Goal: Task Accomplishment & Management: Manage account settings

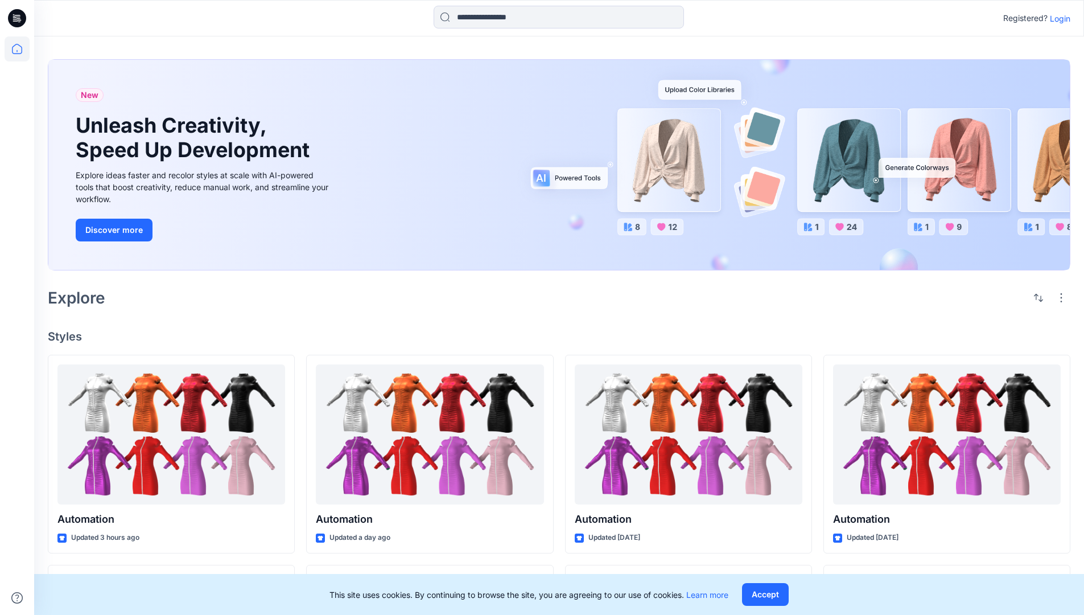
click at [1057, 18] on p "Login" at bounding box center [1060, 19] width 20 height 12
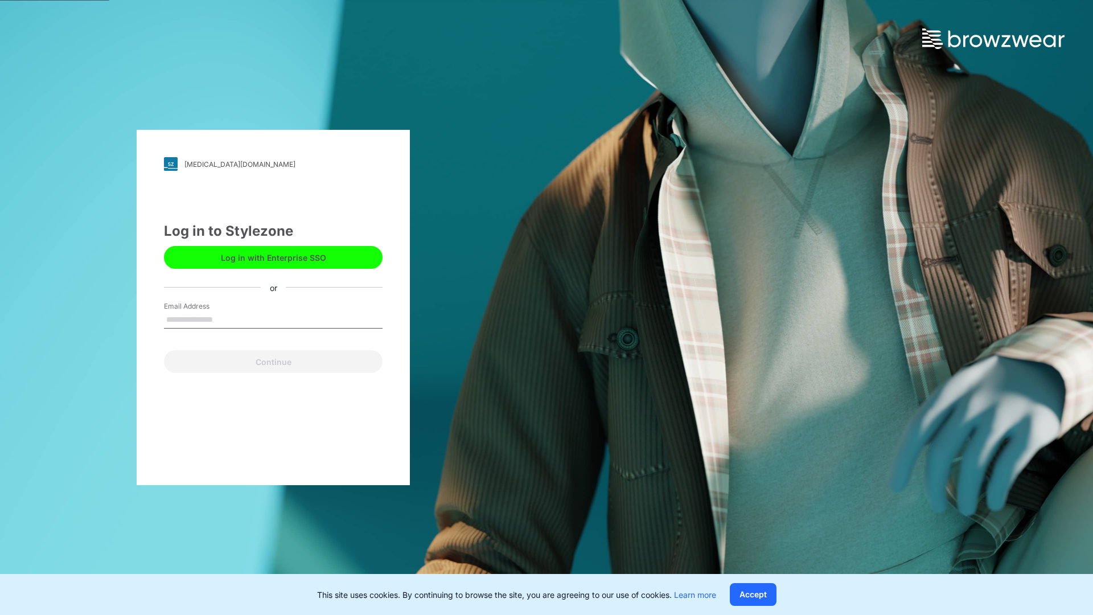
click at [225, 319] on input "Email Address" at bounding box center [273, 319] width 219 height 17
type input "**********"
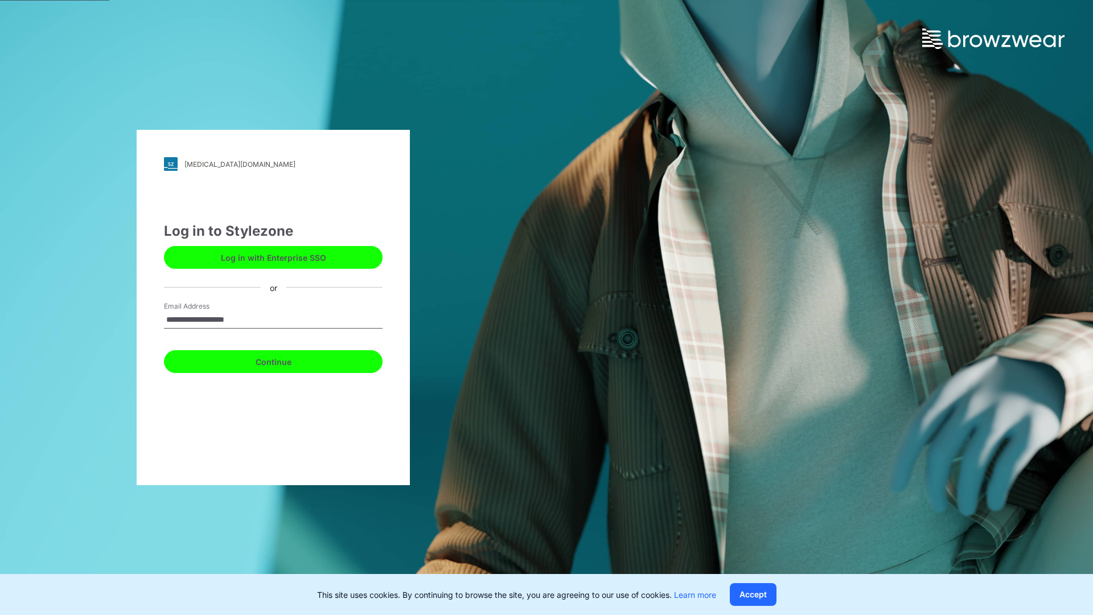
click at [286, 360] on button "Continue" at bounding box center [273, 361] width 219 height 23
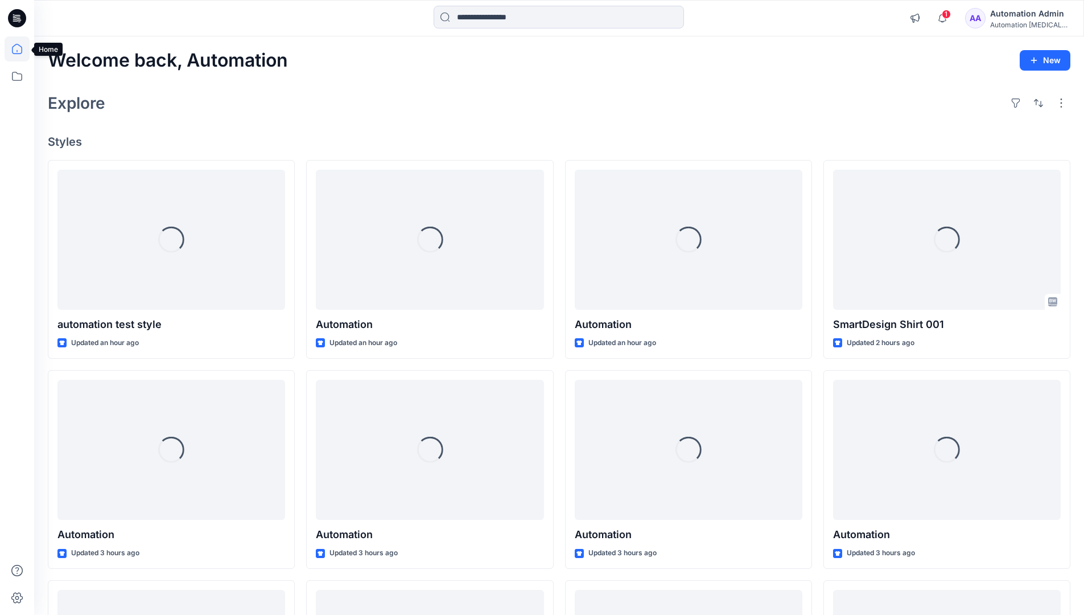
click at [22, 49] on icon at bounding box center [17, 49] width 10 height 10
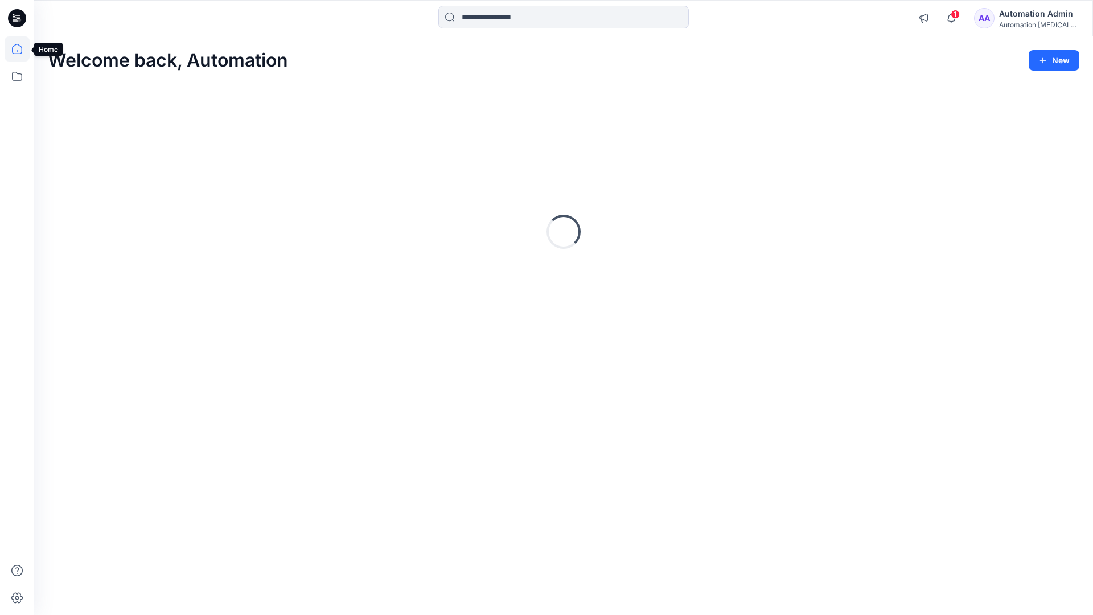
click at [1013, 18] on div "Automation Admin" at bounding box center [1039, 14] width 80 height 14
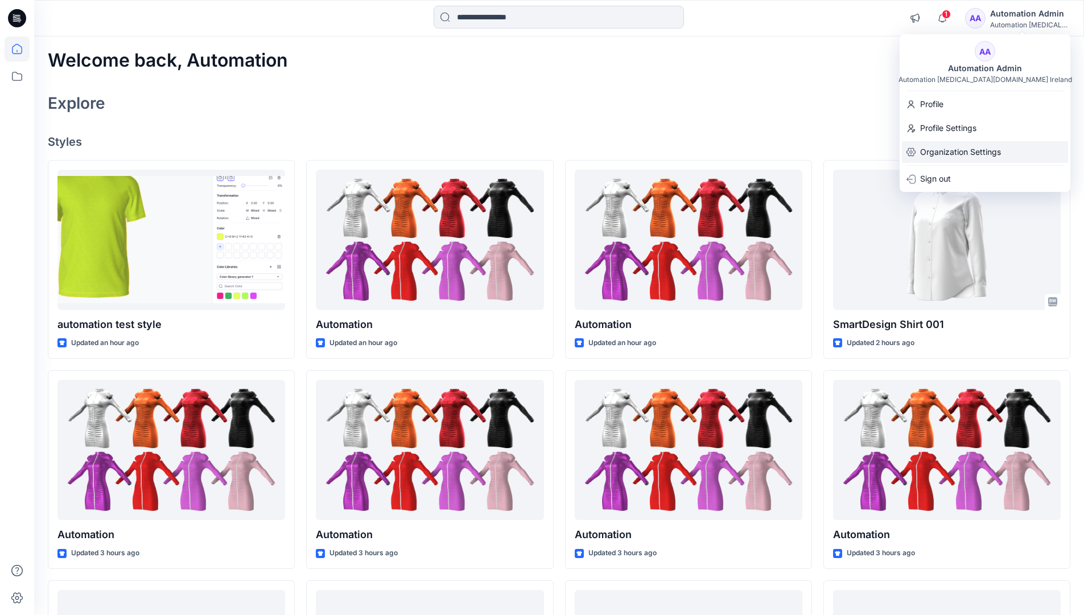
click at [949, 151] on p "Organization Settings" at bounding box center [960, 152] width 81 height 22
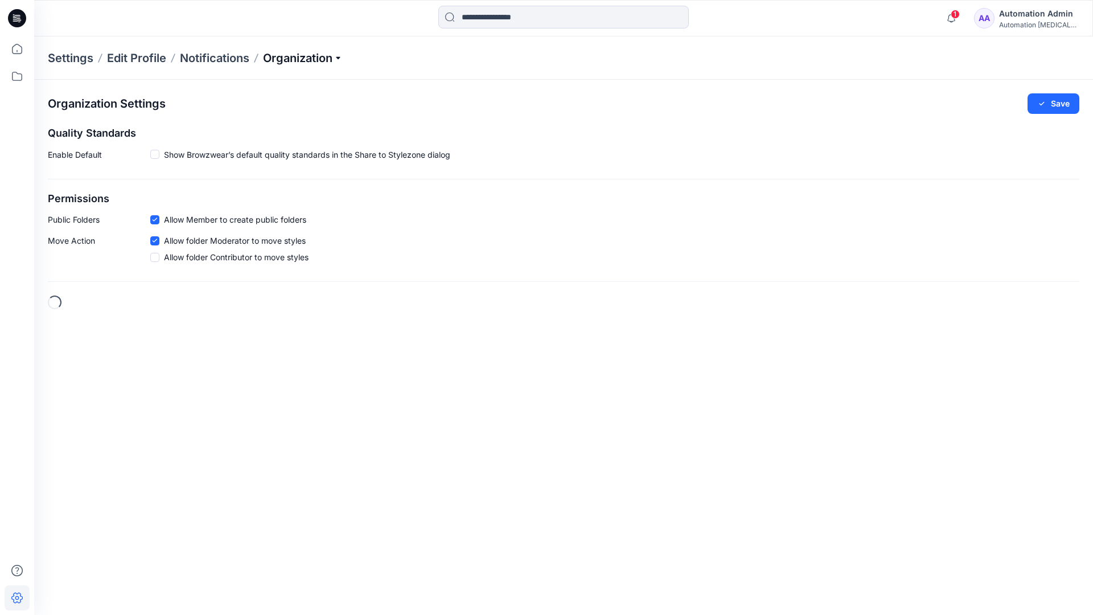
click at [340, 59] on p "Organization" at bounding box center [303, 58] width 80 height 16
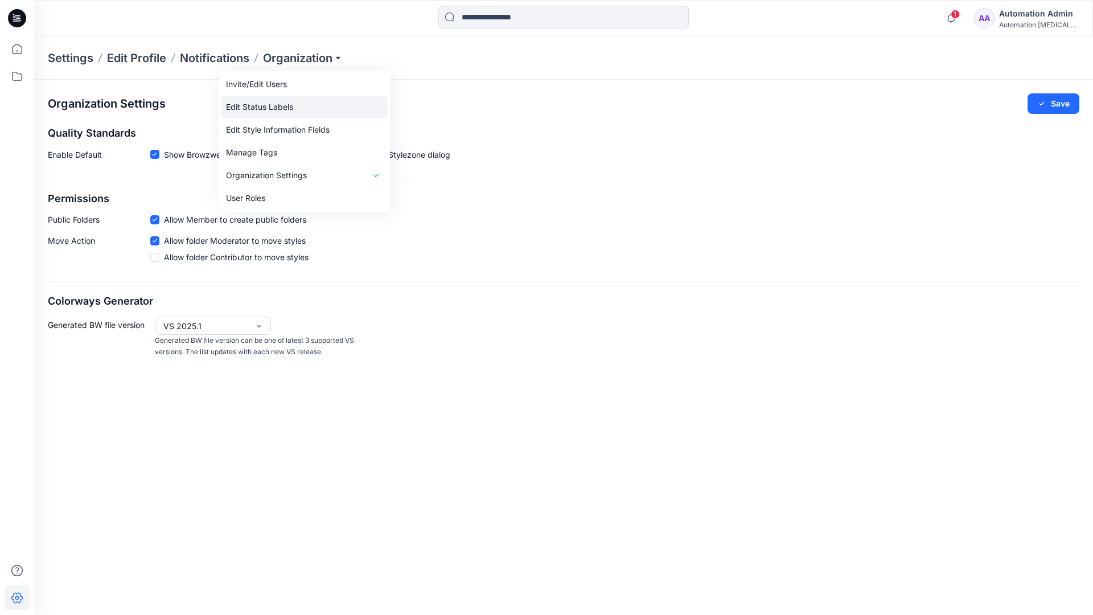
click at [279, 103] on link "Edit Status Labels" at bounding box center [304, 107] width 166 height 23
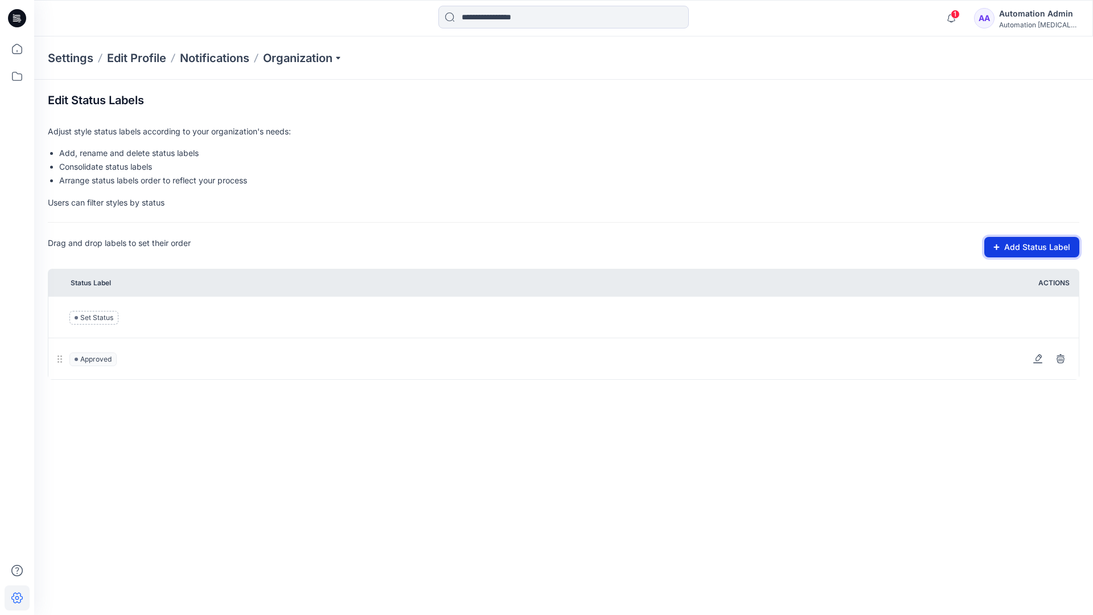
click at [1002, 250] on button "Add Status Label" at bounding box center [1031, 247] width 95 height 20
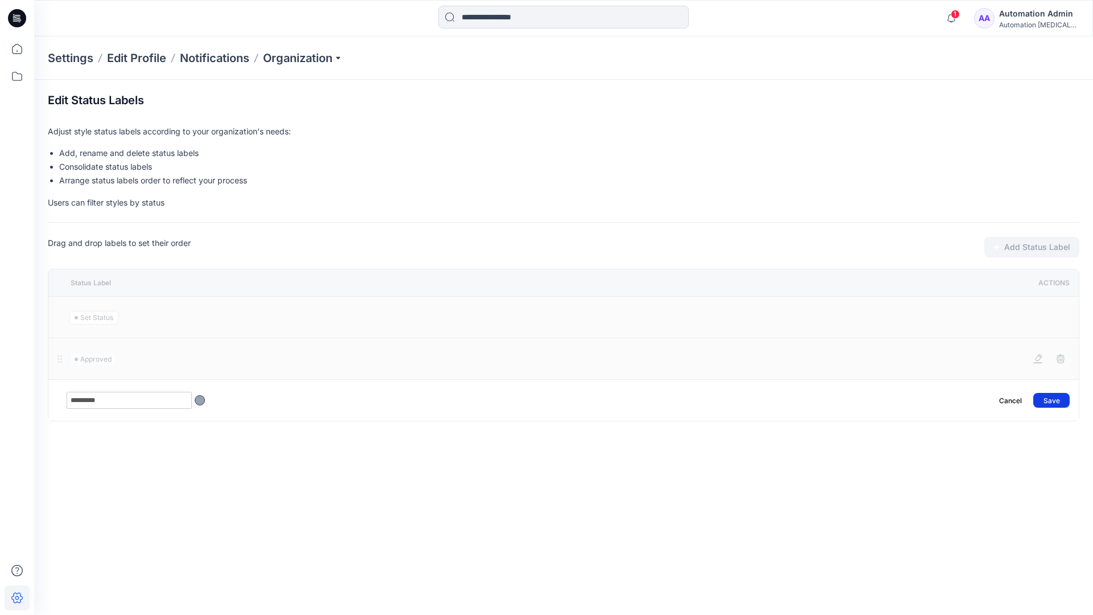
type input "*********"
click at [1057, 395] on button "Save" at bounding box center [1051, 400] width 36 height 15
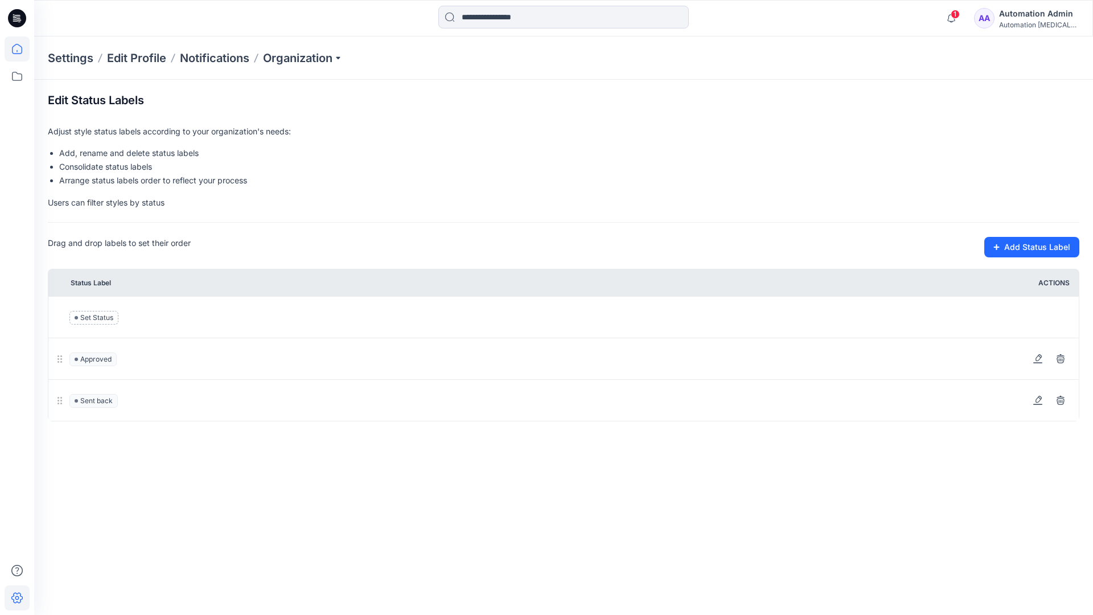
click at [17, 47] on icon at bounding box center [17, 48] width 25 height 25
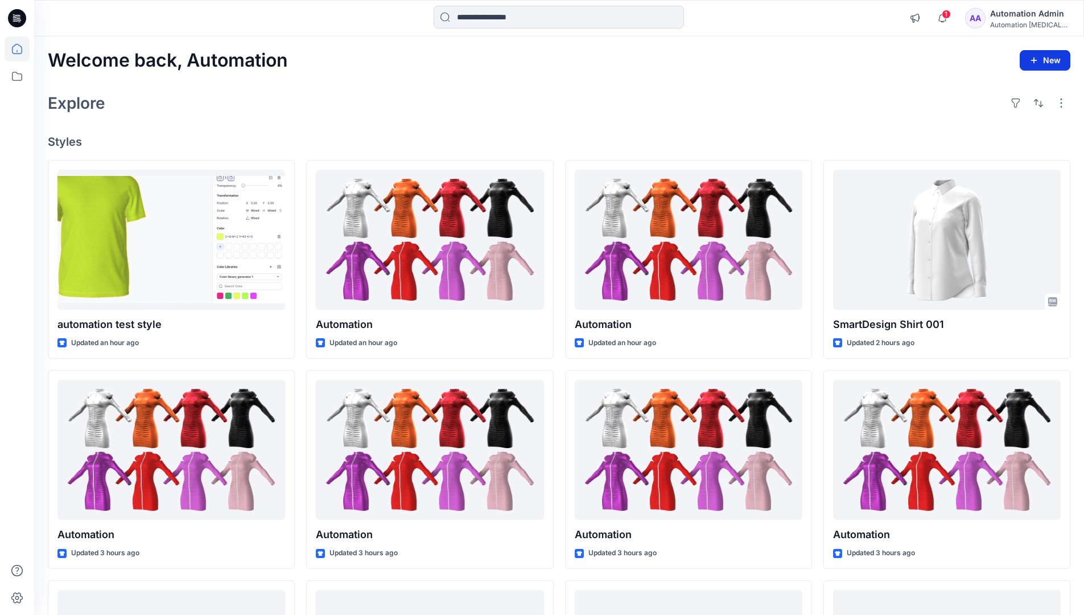
click at [1035, 54] on button "New" at bounding box center [1045, 60] width 51 height 20
click at [1008, 88] on p "New Style" at bounding box center [1010, 89] width 38 height 14
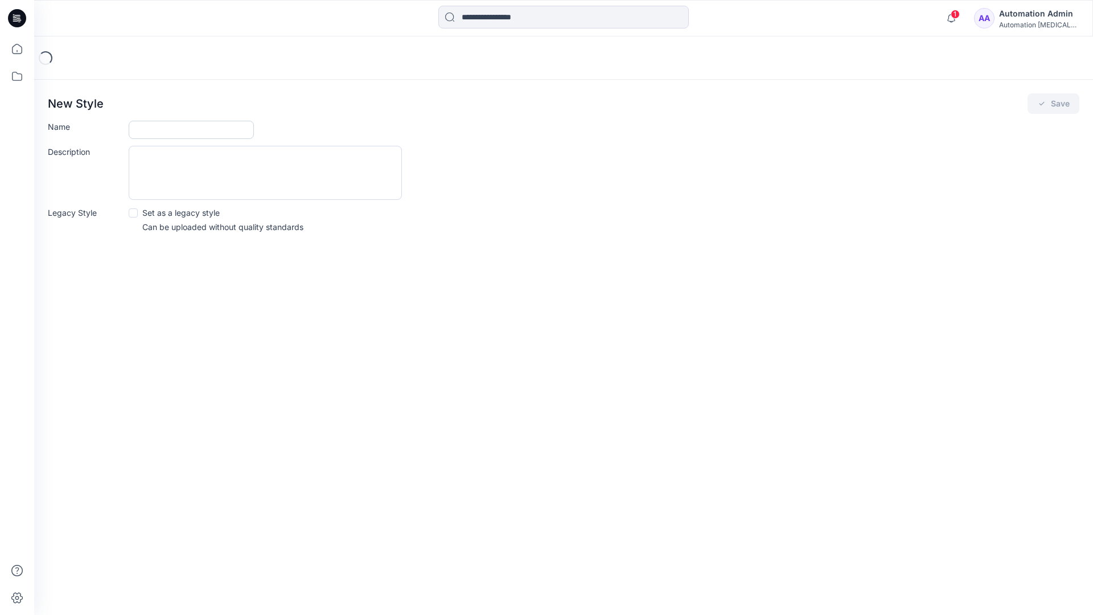
click at [155, 133] on input "Name" at bounding box center [191, 130] width 125 height 18
type input "**********"
click at [1055, 103] on button "Save" at bounding box center [1053, 103] width 52 height 20
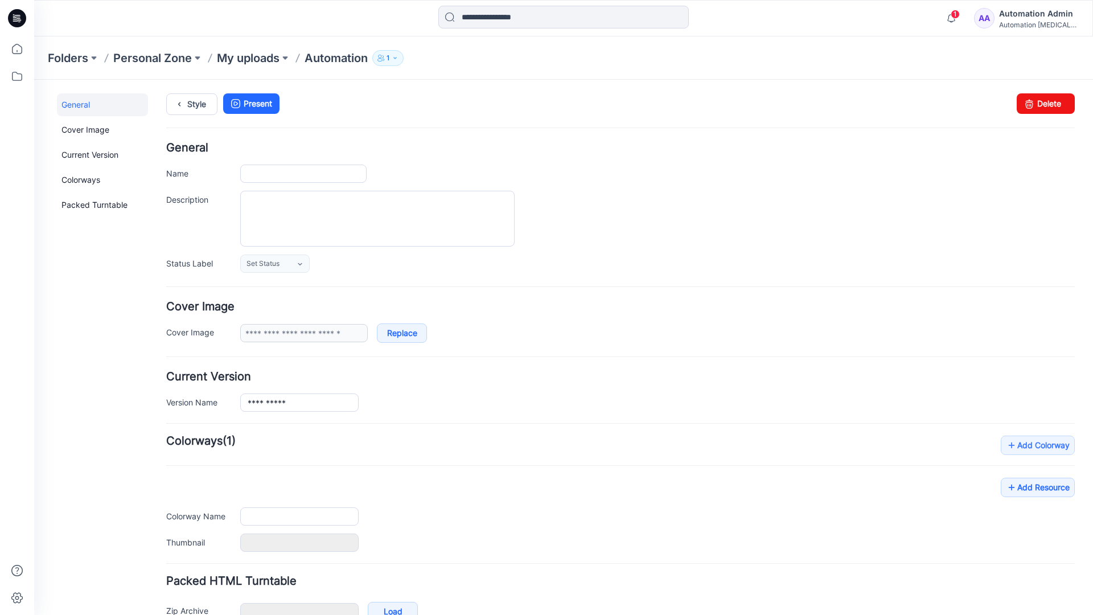
type input "**********"
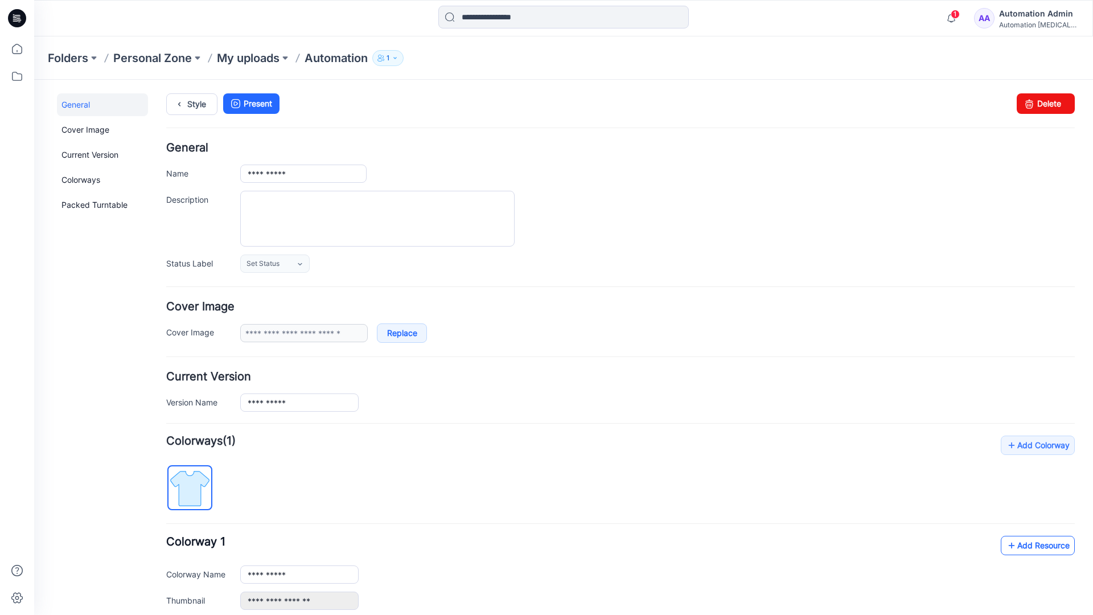
click at [1046, 548] on link "Add Resource" at bounding box center [1037, 544] width 74 height 19
click at [193, 102] on link "Style" at bounding box center [191, 104] width 51 height 22
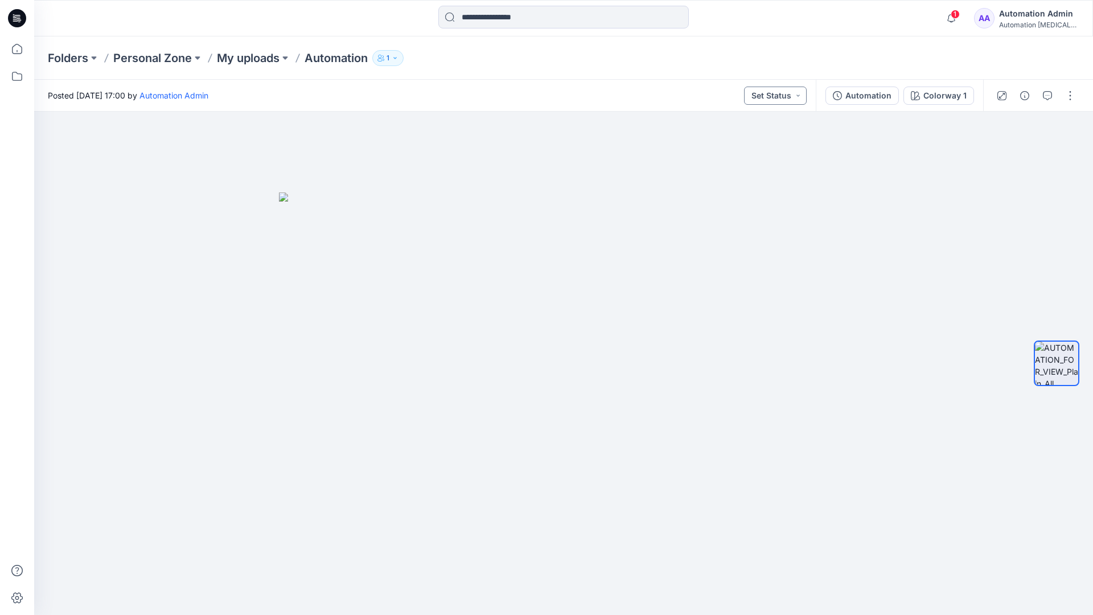
click at [788, 95] on button "Set Status" at bounding box center [775, 95] width 63 height 18
click at [790, 94] on button "Set Status" at bounding box center [775, 95] width 63 height 18
click at [748, 143] on p "Approved" at bounding box center [749, 148] width 38 height 15
click at [786, 93] on button "Approved" at bounding box center [775, 95] width 61 height 18
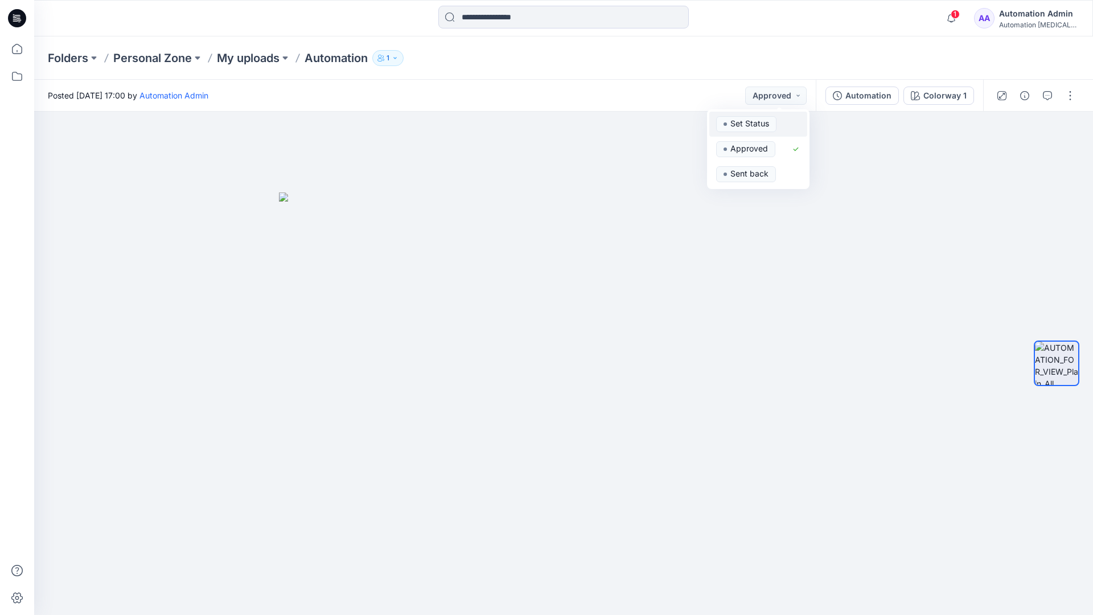
click at [774, 117] on span "Set Status" at bounding box center [746, 124] width 60 height 16
click at [872, 99] on div "Automation" at bounding box center [868, 95] width 46 height 13
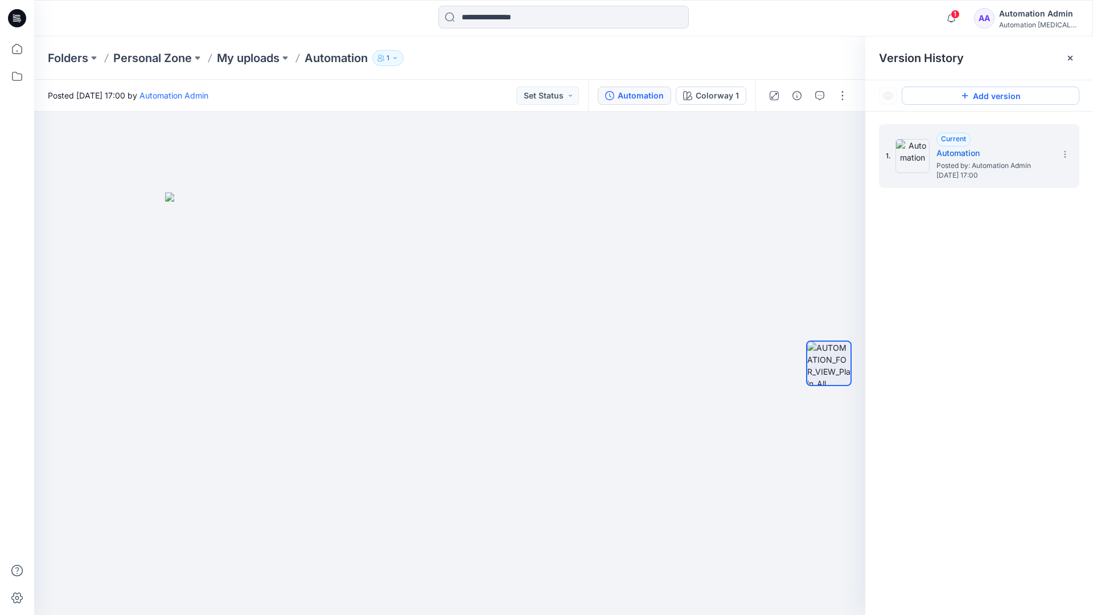
click at [978, 96] on button "Add version" at bounding box center [990, 95] width 178 height 18
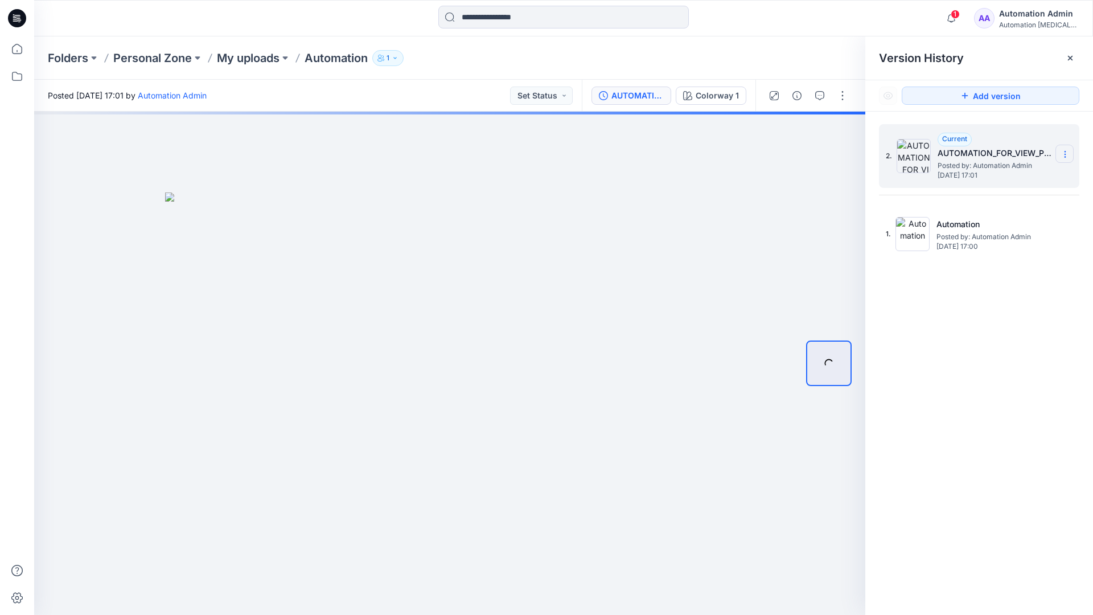
click at [1062, 155] on icon at bounding box center [1064, 154] width 9 height 9
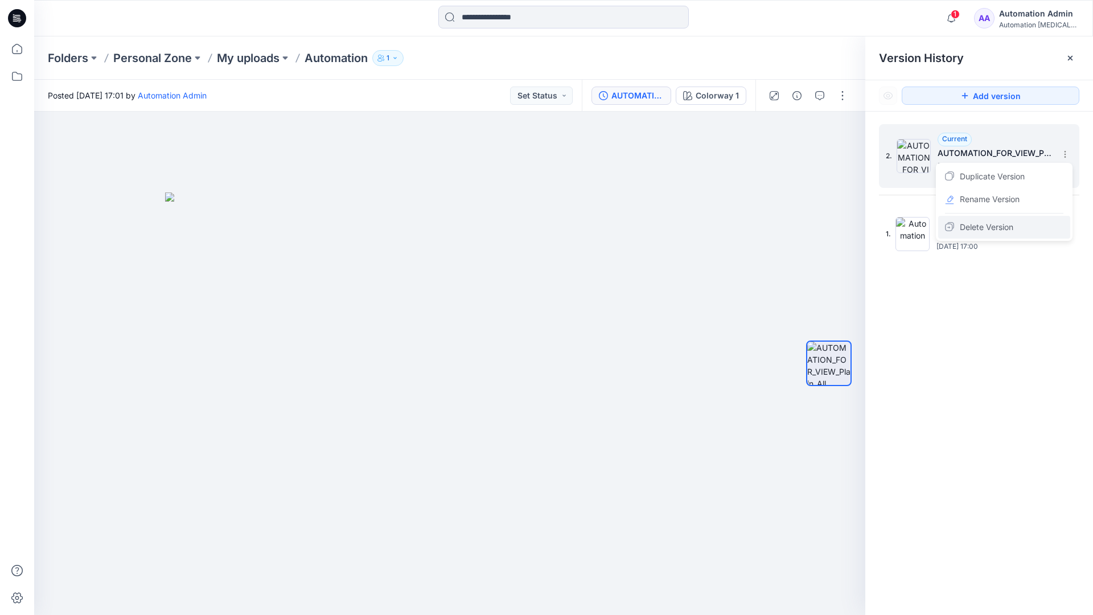
click at [998, 225] on span "Delete Version" at bounding box center [985, 227] width 53 height 14
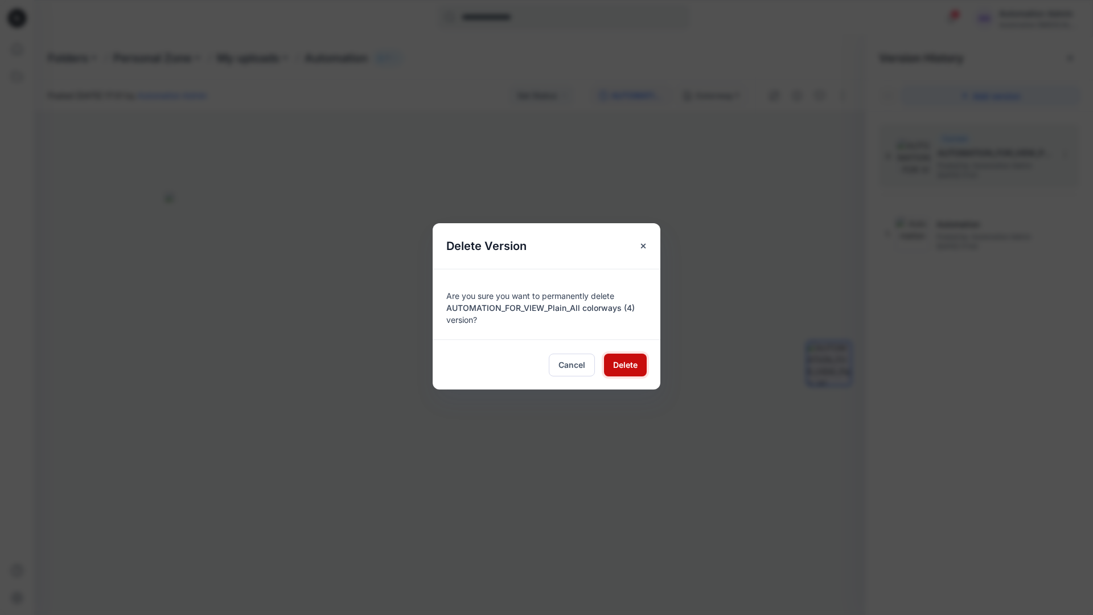
click at [625, 363] on span "Delete" at bounding box center [625, 365] width 24 height 12
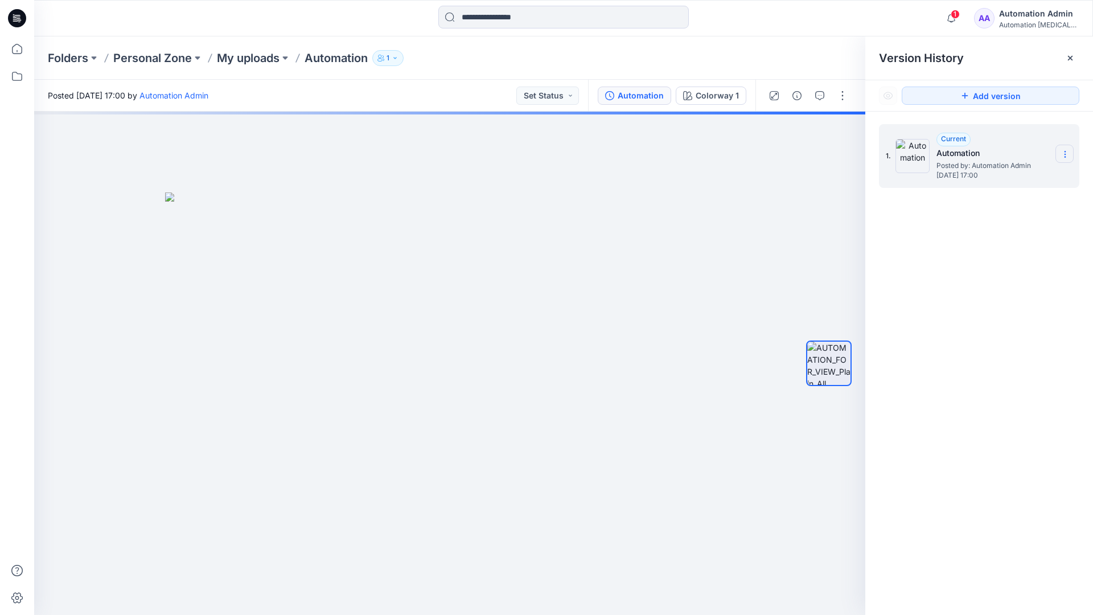
click at [1062, 155] on icon at bounding box center [1064, 154] width 9 height 9
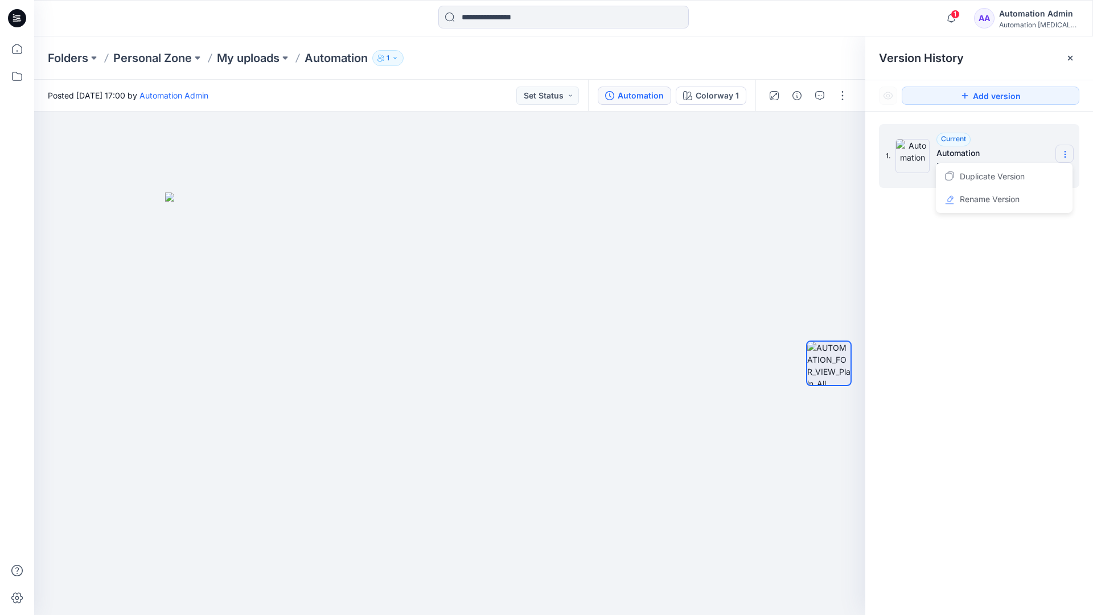
click at [1062, 155] on icon at bounding box center [1064, 154] width 9 height 9
click at [842, 92] on button "button" at bounding box center [842, 95] width 18 height 18
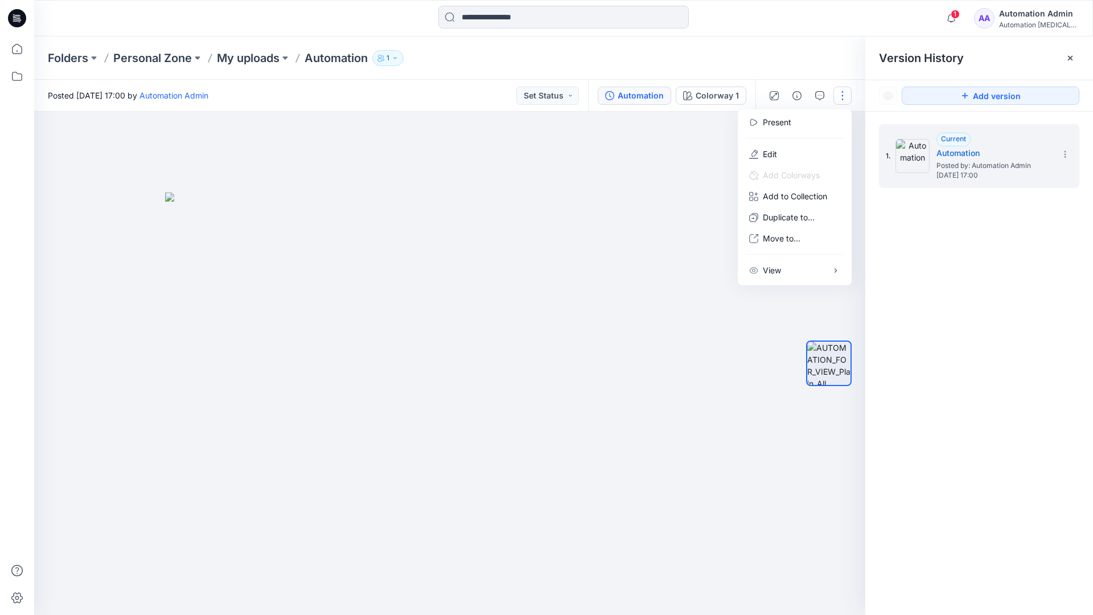
click at [842, 96] on button "button" at bounding box center [842, 95] width 18 height 18
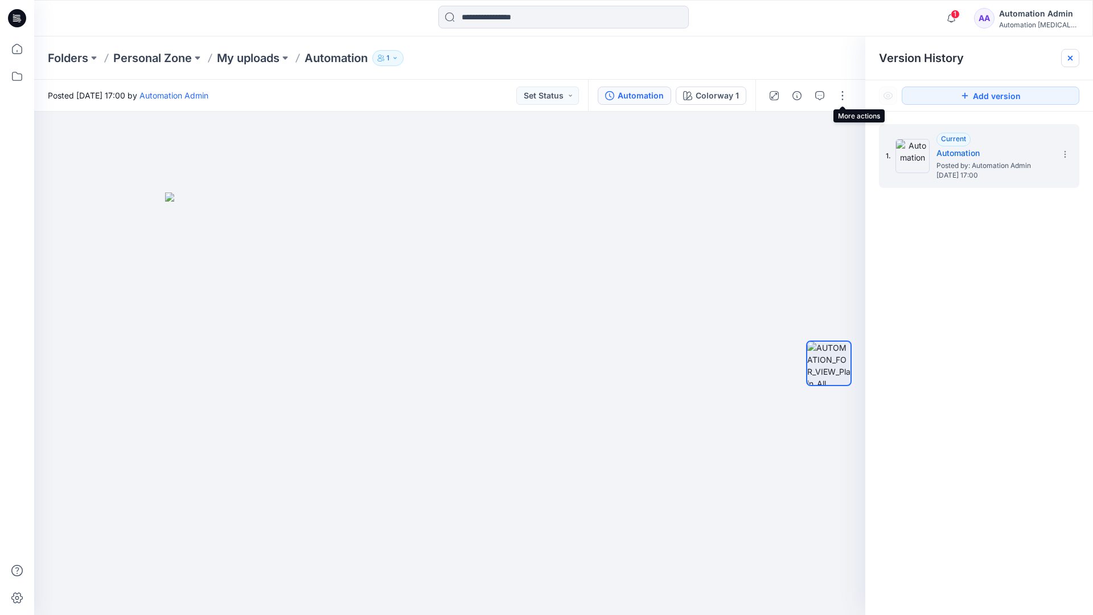
click at [1072, 60] on icon at bounding box center [1070, 58] width 5 height 5
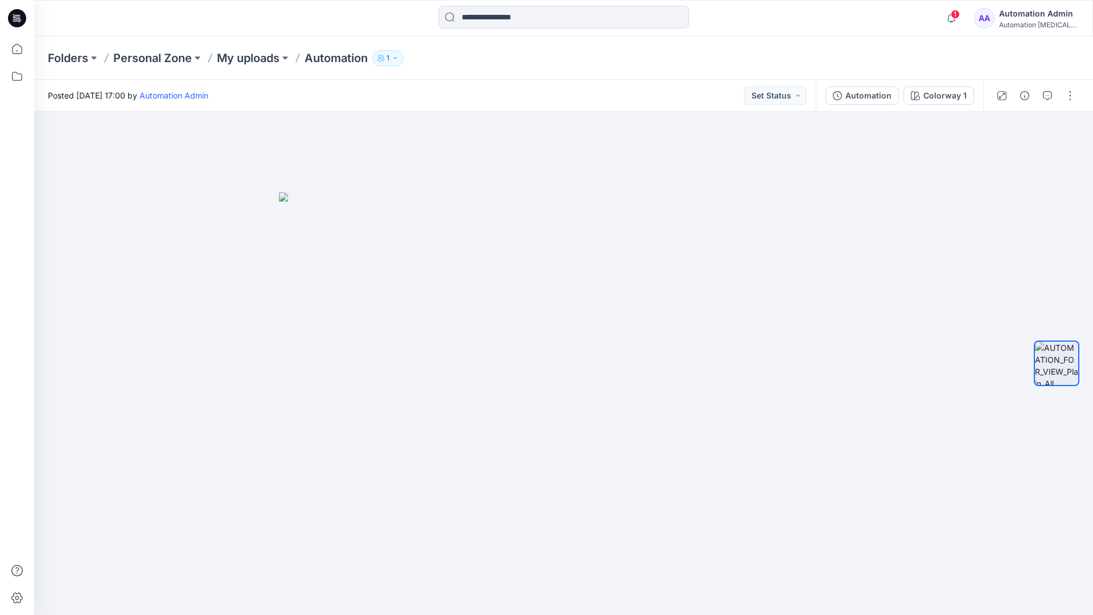
click at [1025, 22] on div "Automation [MEDICAL_DATA]..." at bounding box center [1039, 24] width 80 height 9
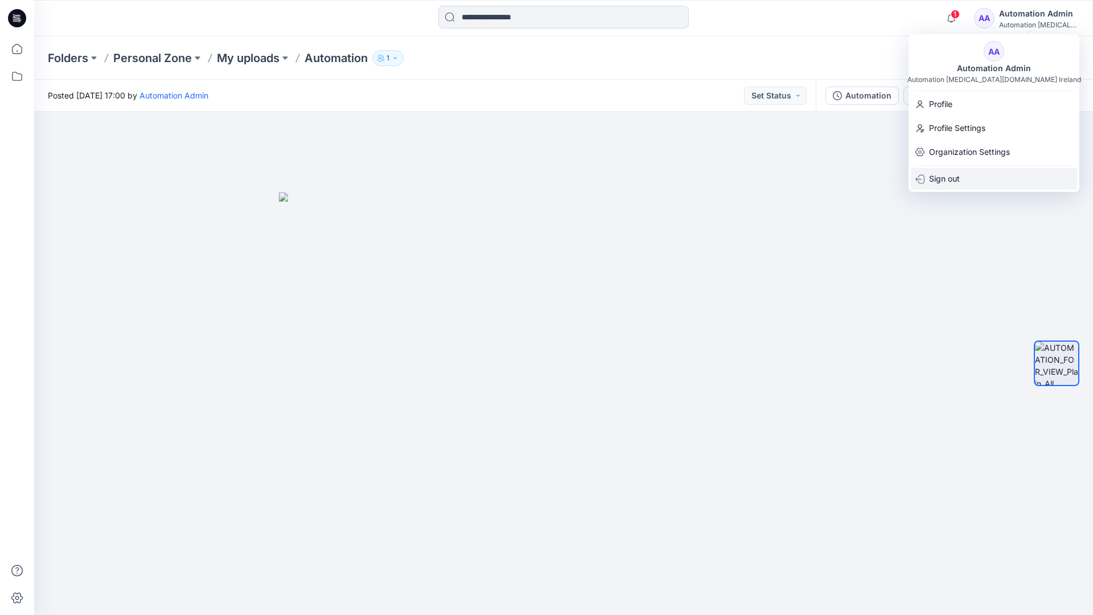
click at [959, 178] on p "Sign out" at bounding box center [944, 179] width 31 height 22
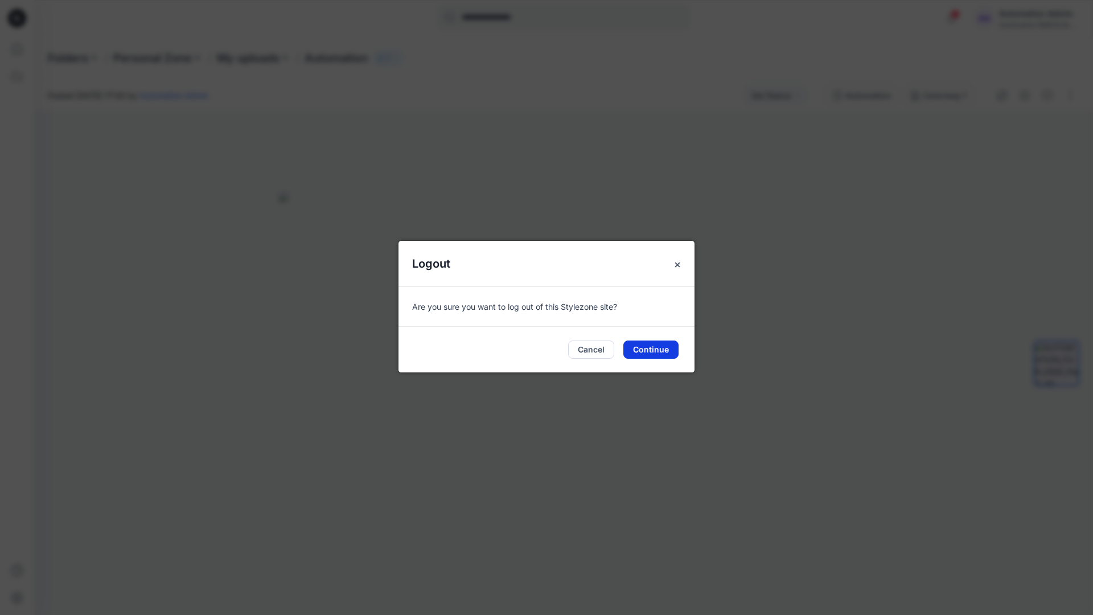
click at [653, 346] on button "Continue" at bounding box center [650, 349] width 55 height 18
